Goal: Task Accomplishment & Management: Manage account settings

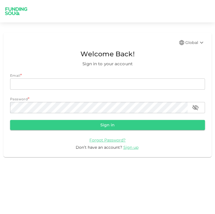
click at [82, 84] on input "email" at bounding box center [107, 83] width 195 height 11
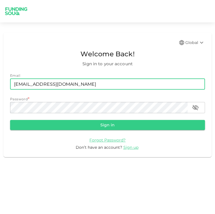
type input "[EMAIL_ADDRESS][DOMAIN_NAME]"
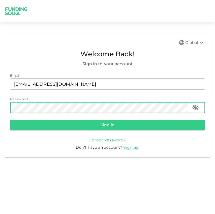
click at [10, 120] on button "Sign in" at bounding box center [107, 125] width 195 height 10
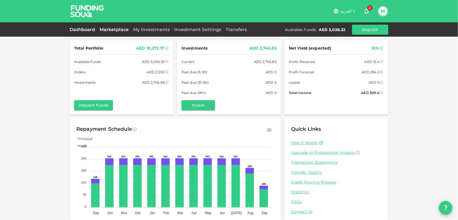
click at [116, 31] on link "Marketplace" at bounding box center [114, 29] width 34 height 5
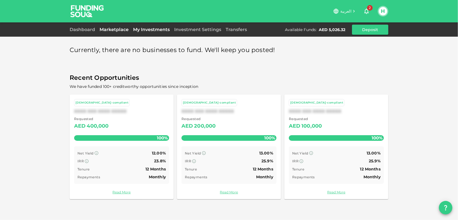
click at [146, 30] on link "My Investments" at bounding box center [151, 29] width 41 height 5
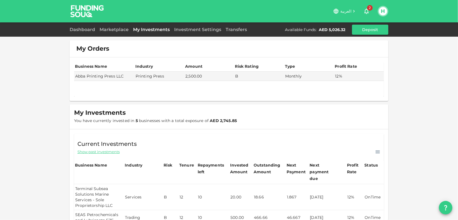
scroll to position [67, 0]
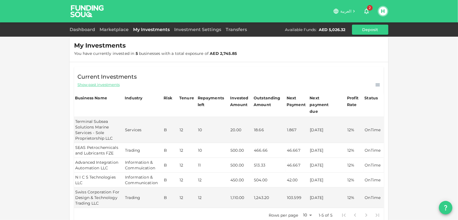
click at [85, 158] on td "Advanced Integration Automation LLC" at bounding box center [99, 165] width 50 height 15
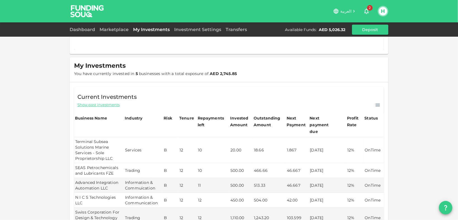
scroll to position [0, 0]
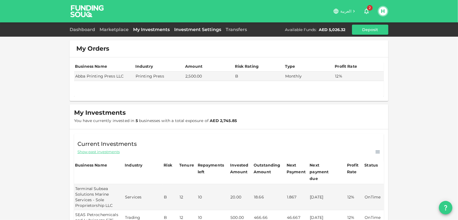
click at [193, 31] on link "Investment Settings" at bounding box center [197, 29] width 51 height 5
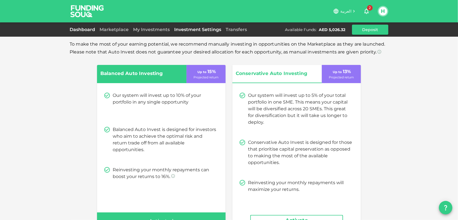
click at [85, 31] on link "Dashboard" at bounding box center [84, 29] width 28 height 5
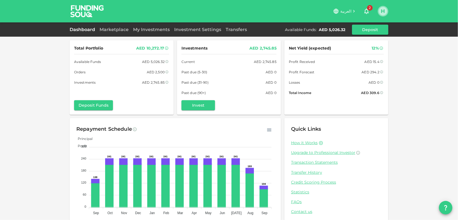
click at [214, 11] on button "H" at bounding box center [383, 11] width 8 height 8
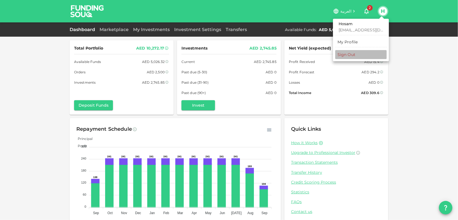
click at [214, 57] on div "Sign Out" at bounding box center [347, 55] width 18 height 6
